Goal: Information Seeking & Learning: Learn about a topic

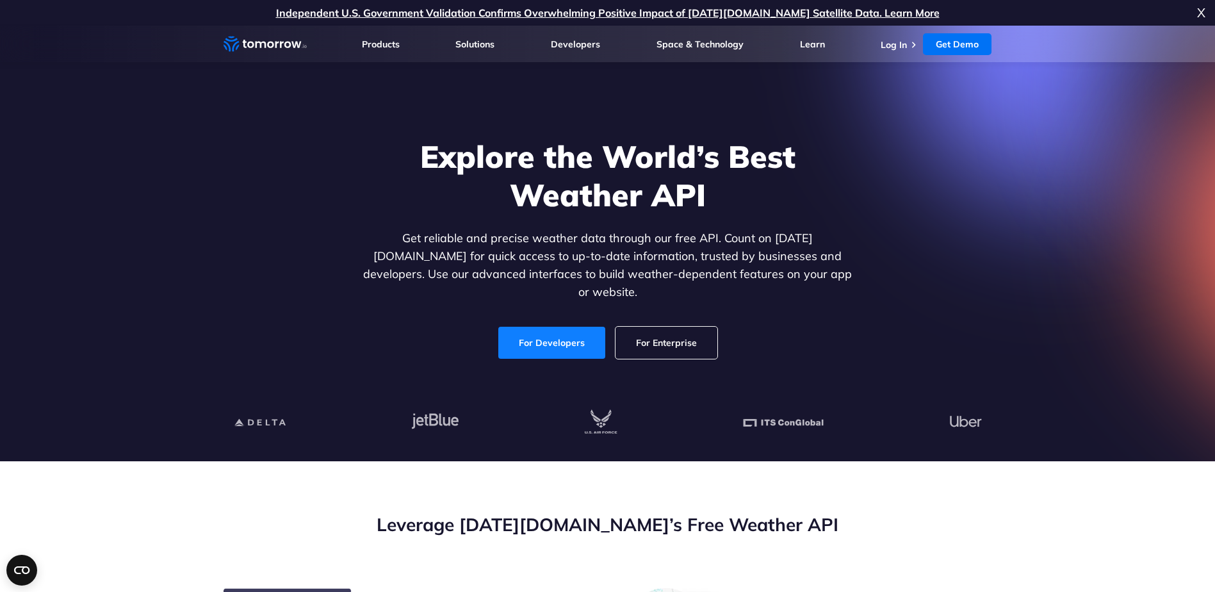
click at [564, 331] on link "For Developers" at bounding box center [551, 343] width 107 height 32
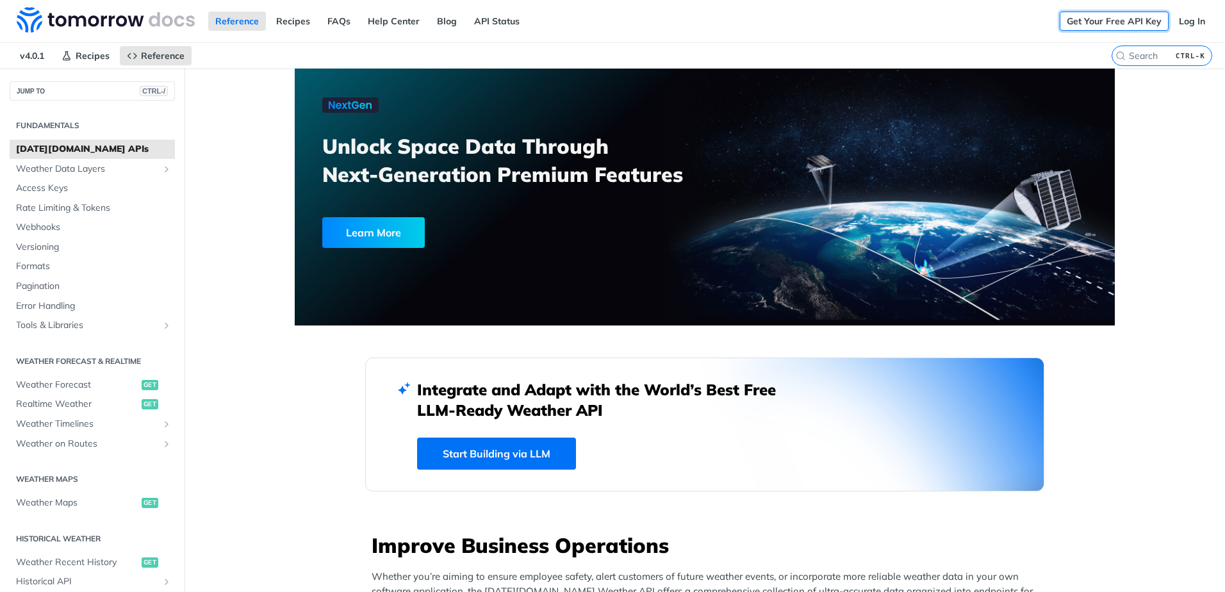
click at [1131, 18] on link "Get Your Free API Key" at bounding box center [1113, 21] width 109 height 19
click at [261, 53] on nav "v4.0.1 Recipes Reference" at bounding box center [555, 56] width 1111 height 26
click at [1193, 20] on link "Log In" at bounding box center [1191, 21] width 40 height 19
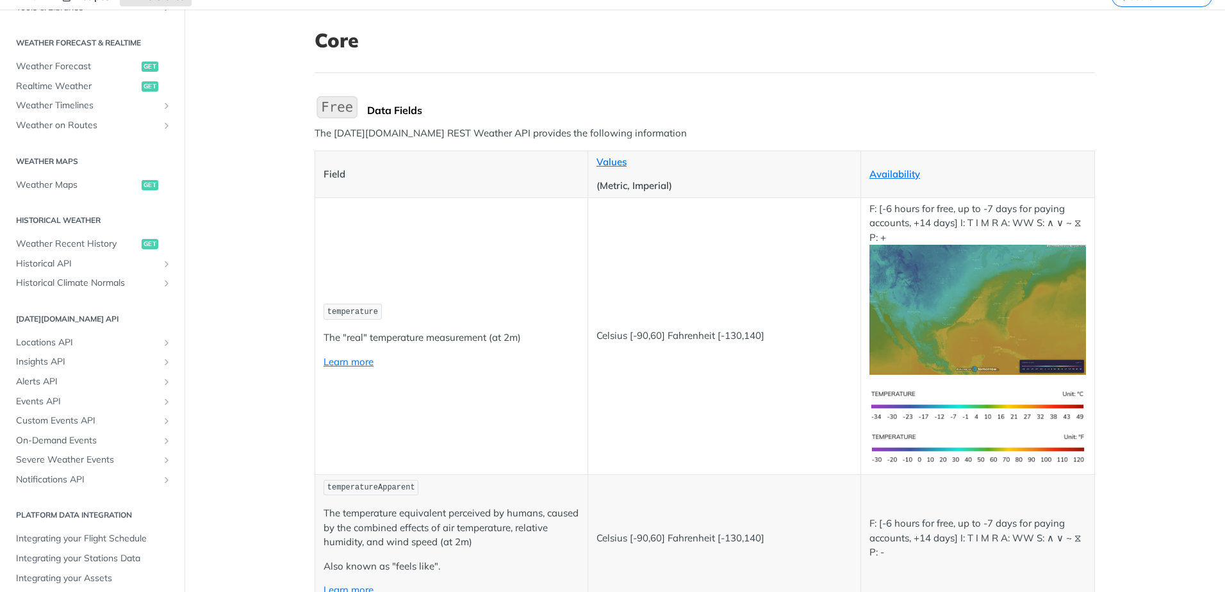
scroll to position [64, 0]
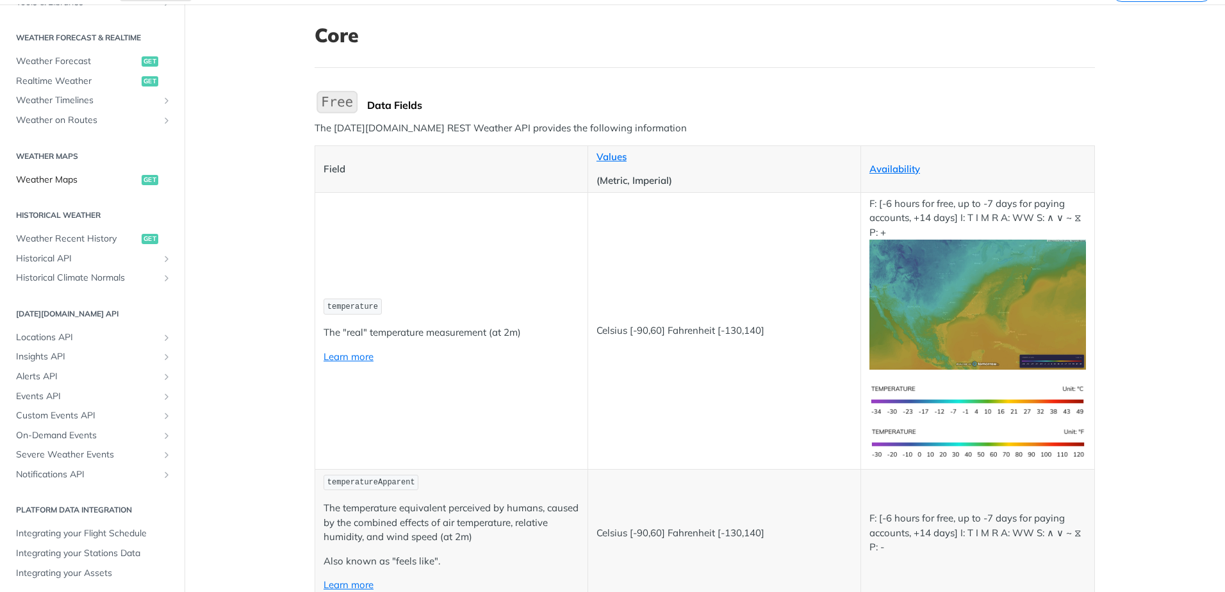
click at [92, 182] on span "Weather Maps" at bounding box center [77, 180] width 122 height 13
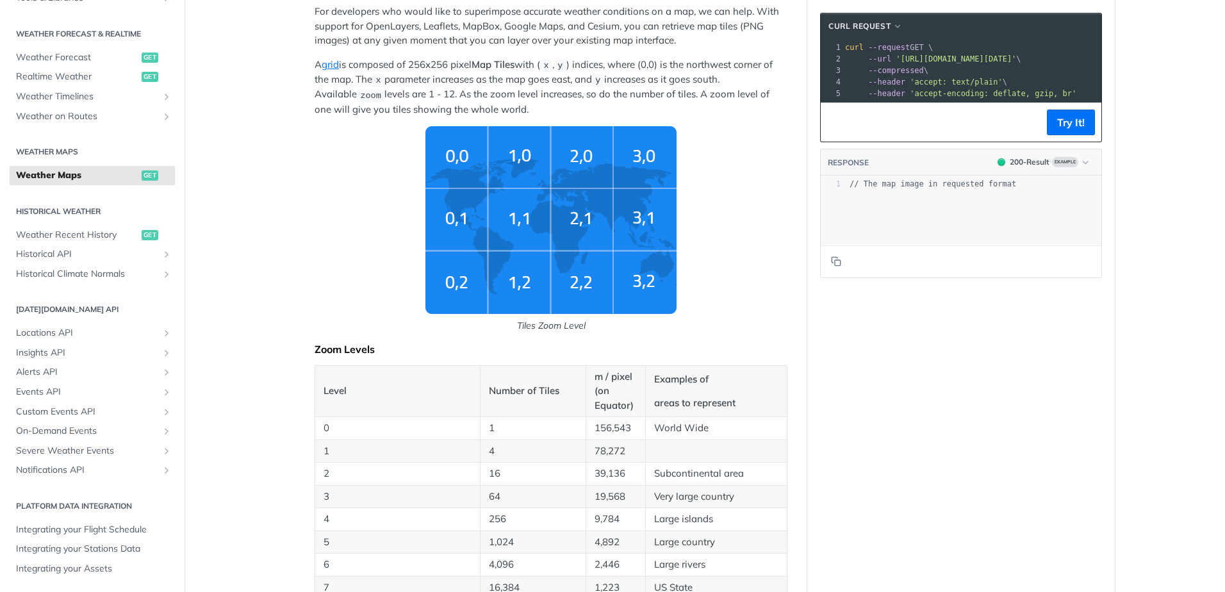
scroll to position [320, 0]
